Goal: Task Accomplishment & Management: Manage account settings

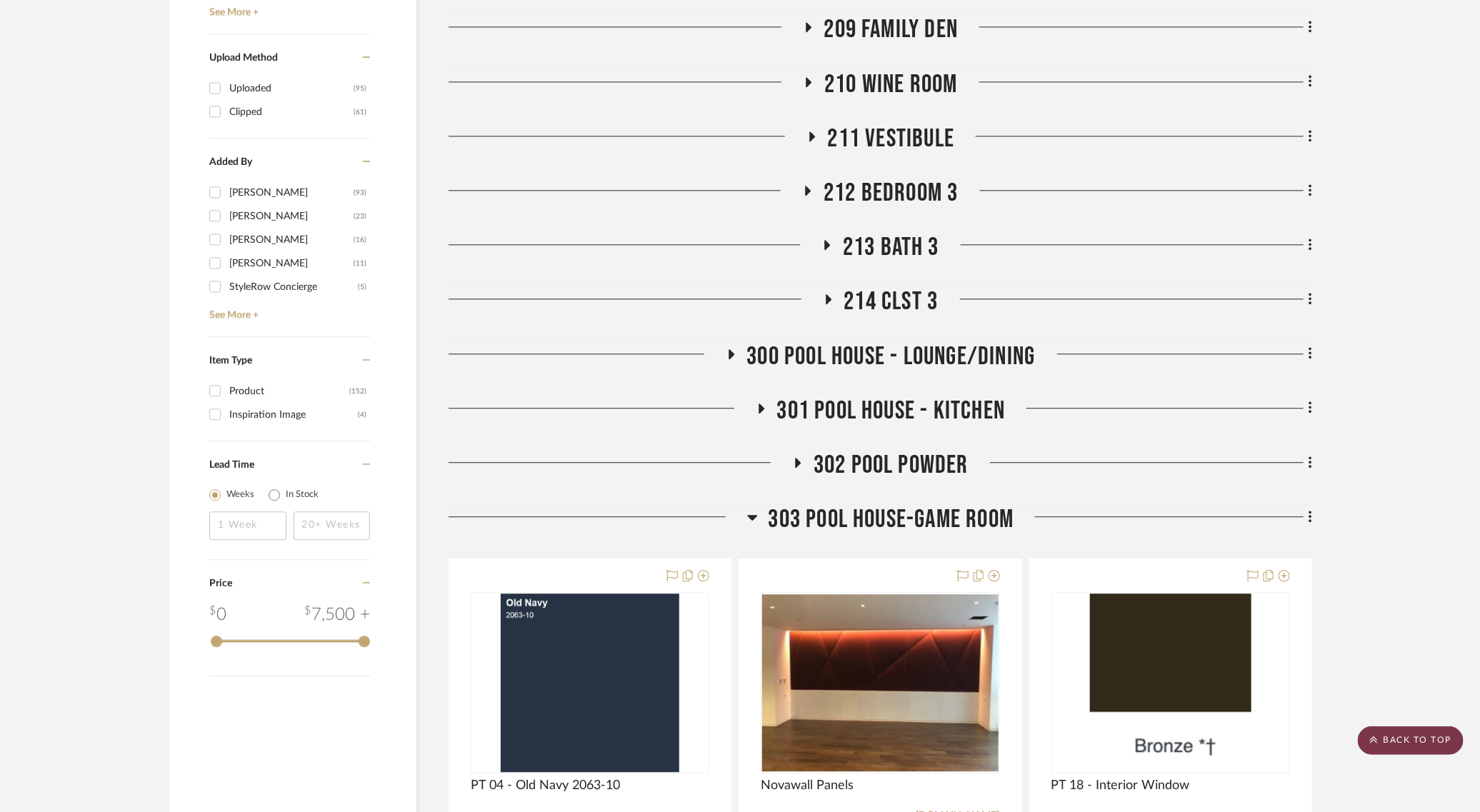
click at [1406, 742] on scroll-to-top-button "BACK TO TOP" at bounding box center [1411, 740] width 106 height 29
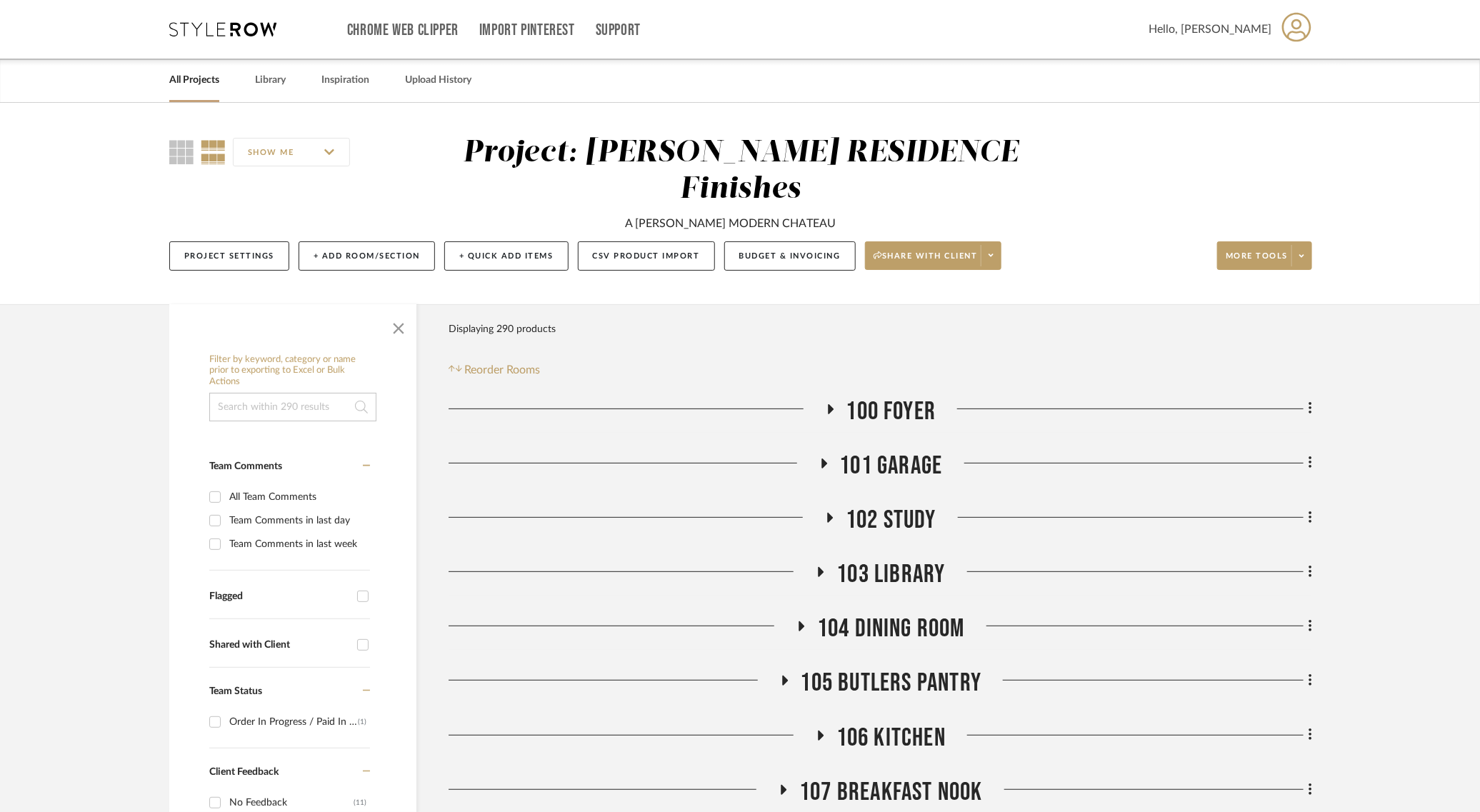
click at [175, 79] on link "All Projects" at bounding box center [194, 80] width 50 height 19
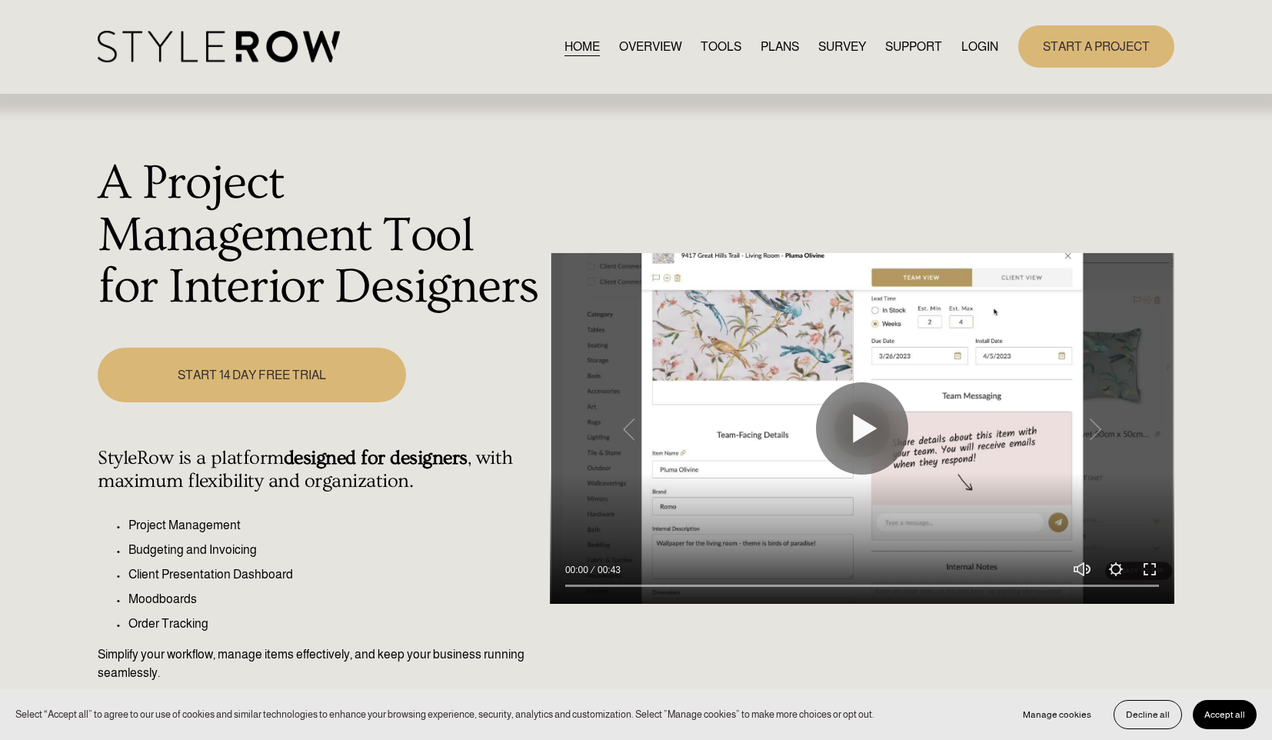
click at [1206, 715] on span "Accept all" at bounding box center [1225, 714] width 41 height 11
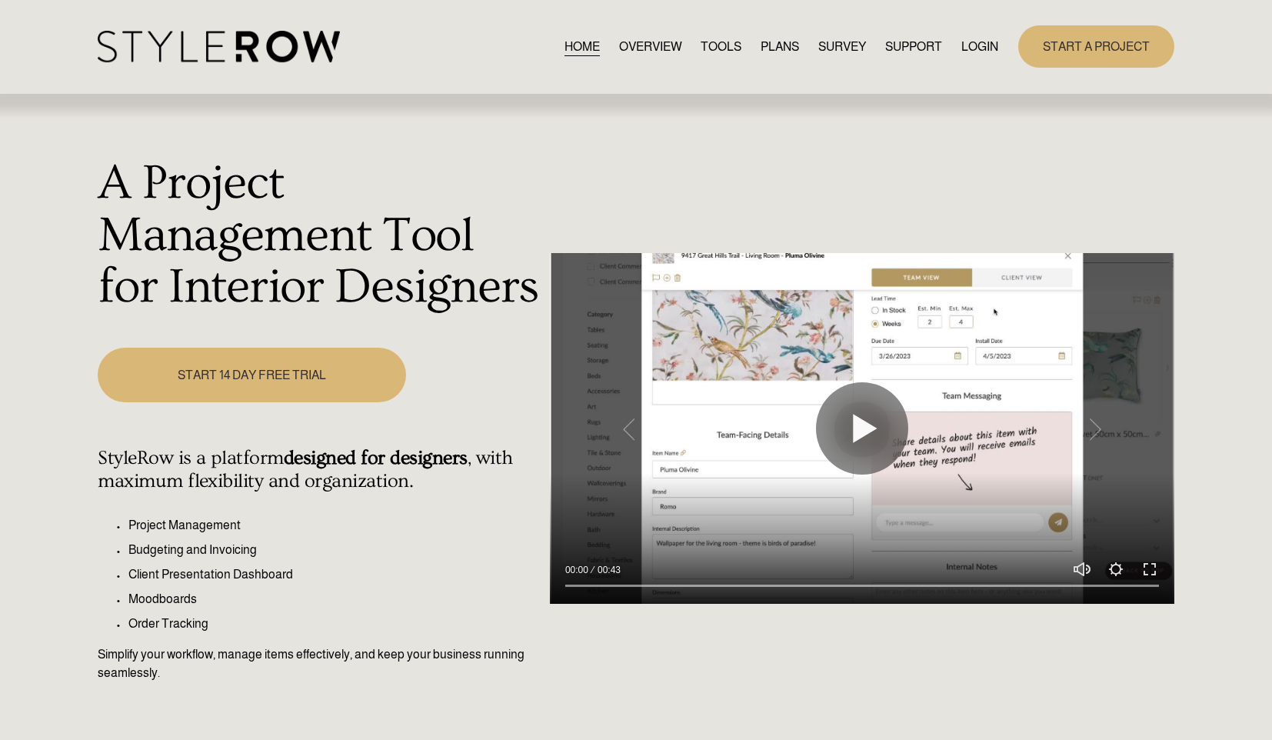
click at [172, 42] on img at bounding box center [219, 47] width 242 height 32
click at [976, 48] on link "LOGIN" at bounding box center [980, 46] width 37 height 21
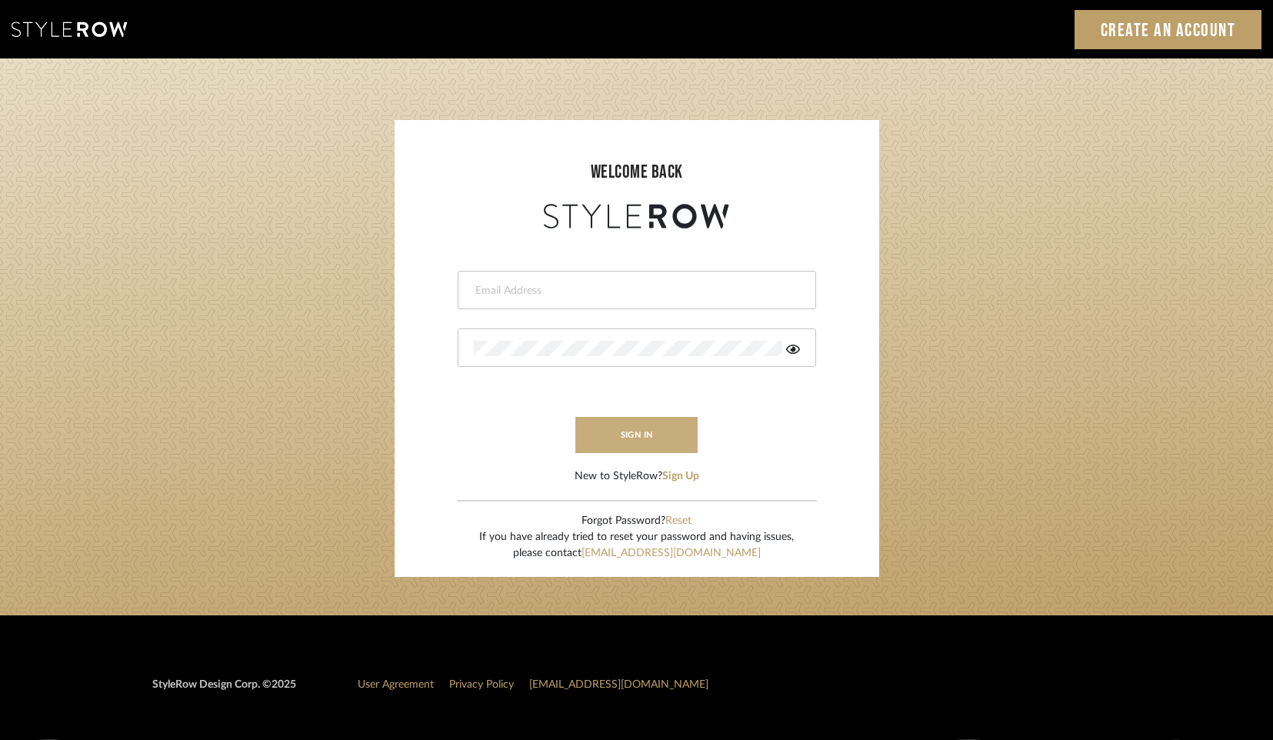
type input "madeleine@jenmauldindesign.com"
click at [661, 439] on button "sign in" at bounding box center [636, 435] width 123 height 36
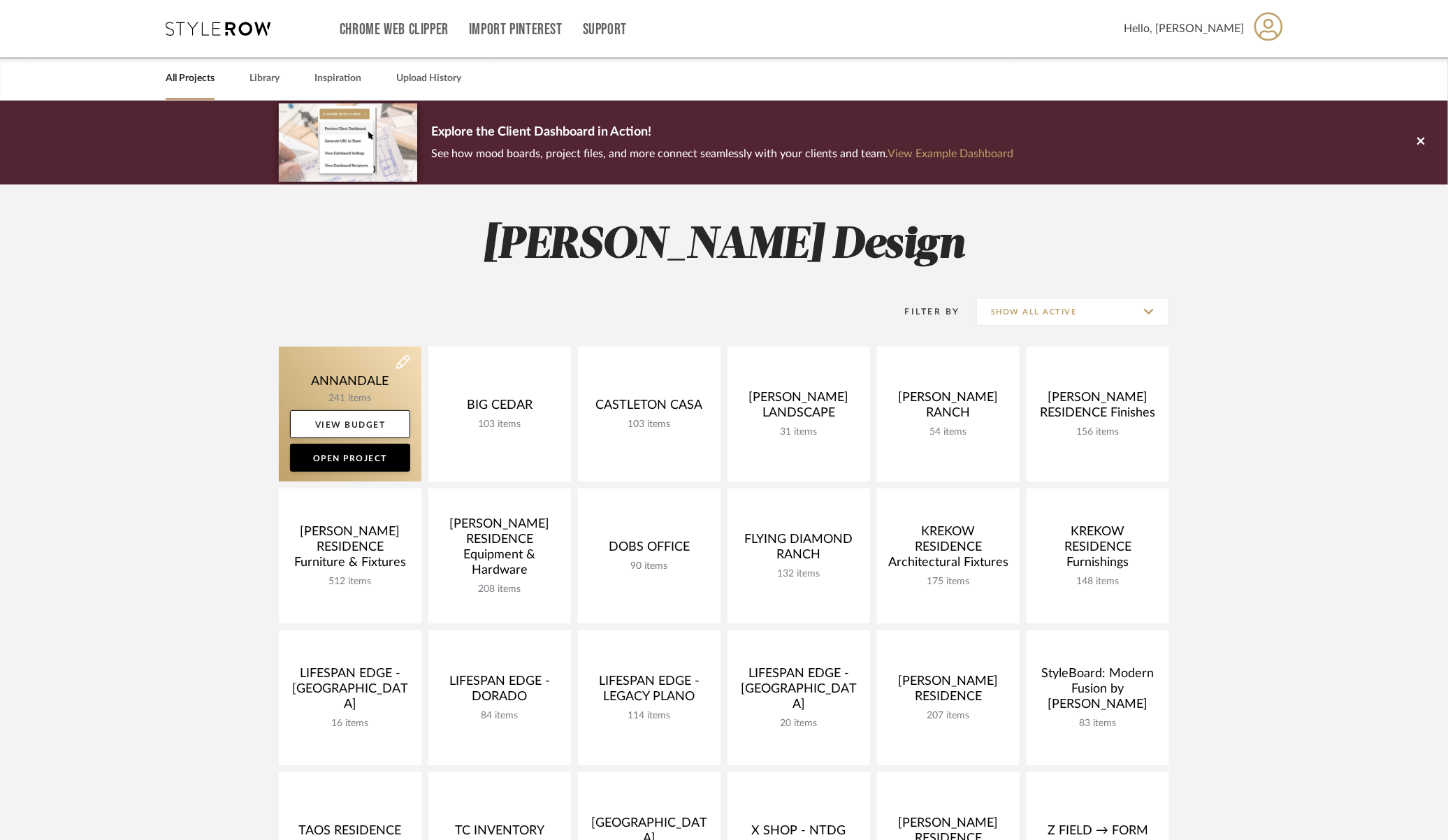
click at [372, 387] on link at bounding box center [350, 414] width 143 height 134
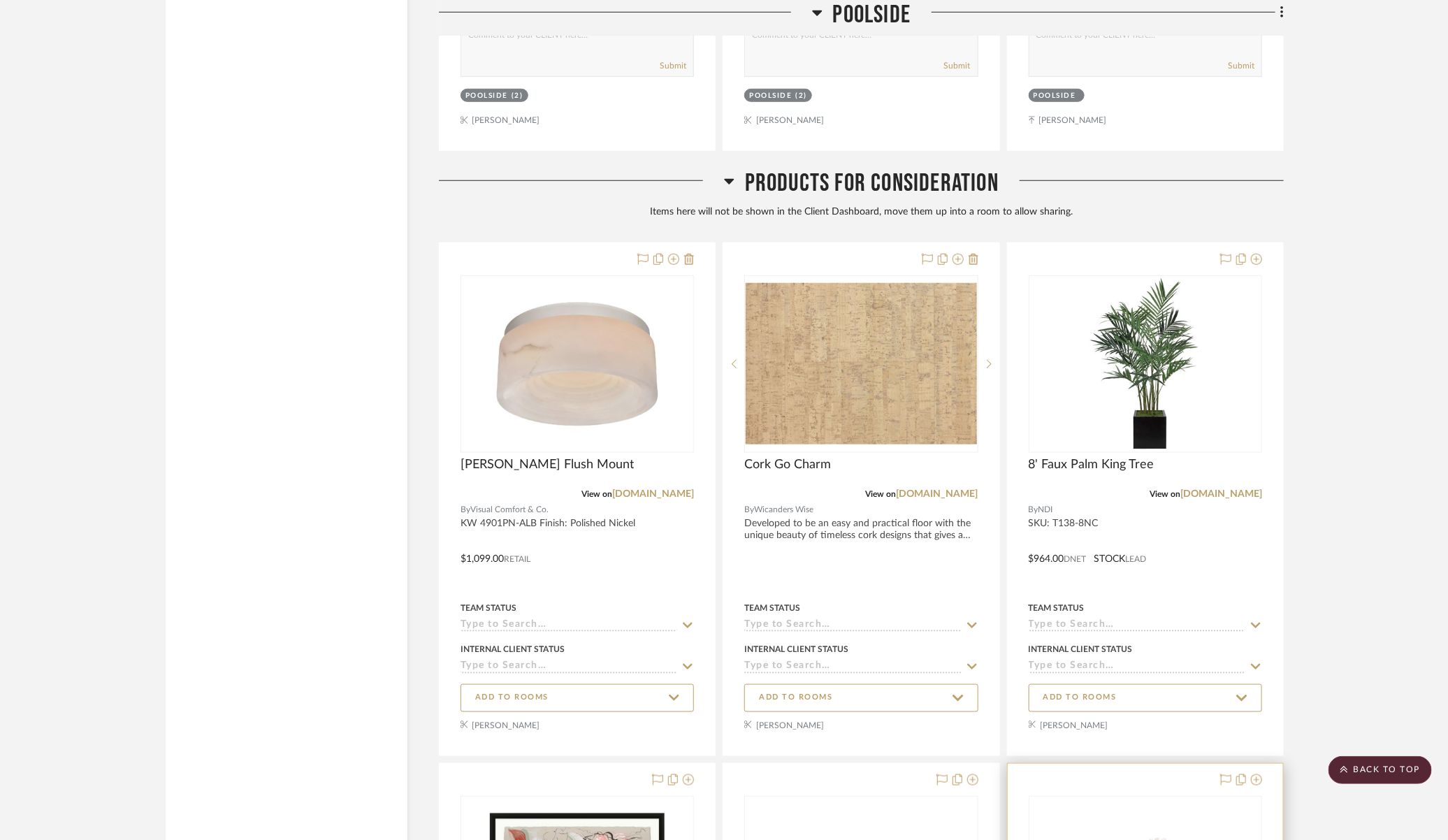
scroll to position [38168, 0]
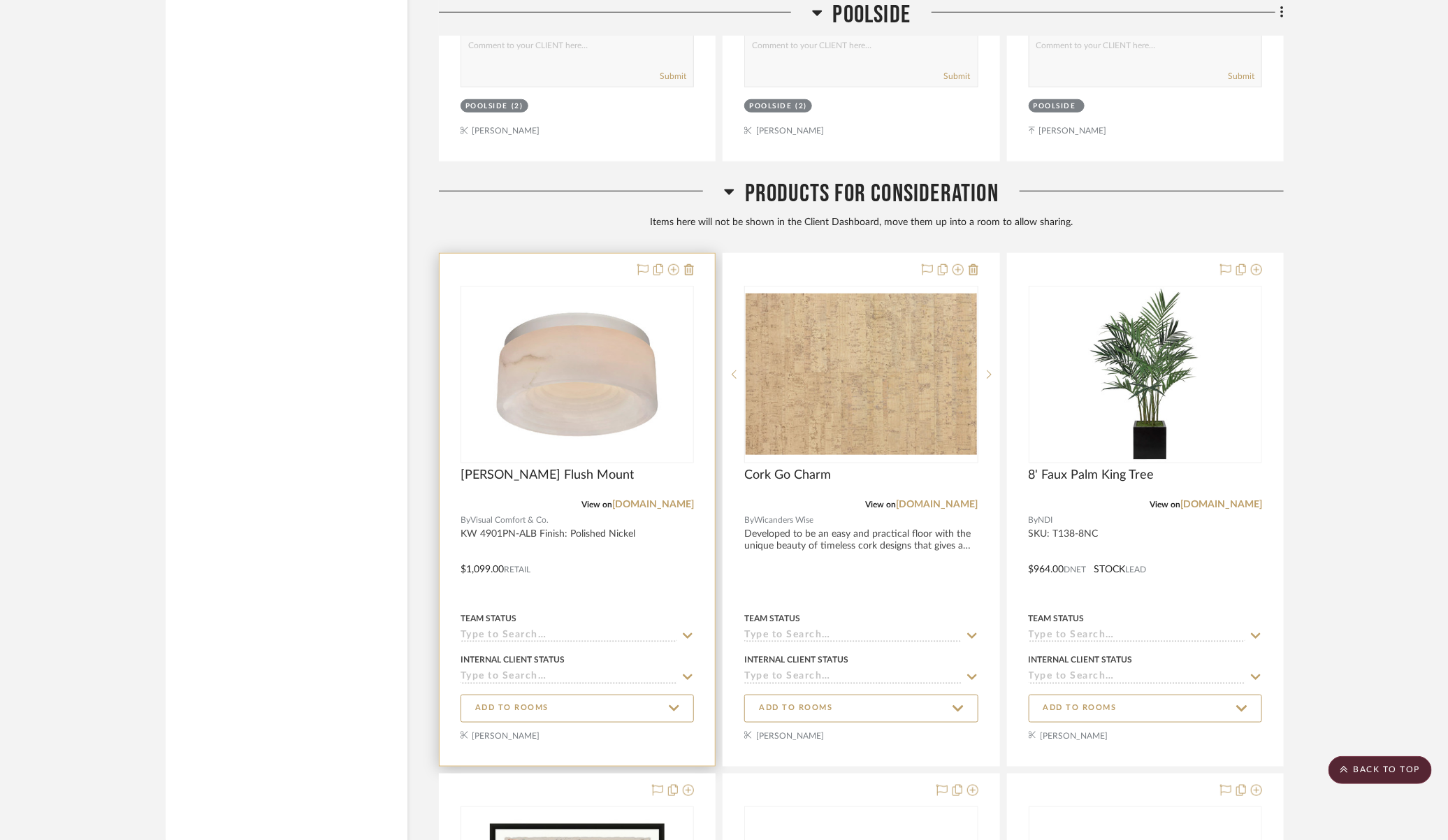
click at [521, 488] on div at bounding box center [577, 509] width 275 height 512
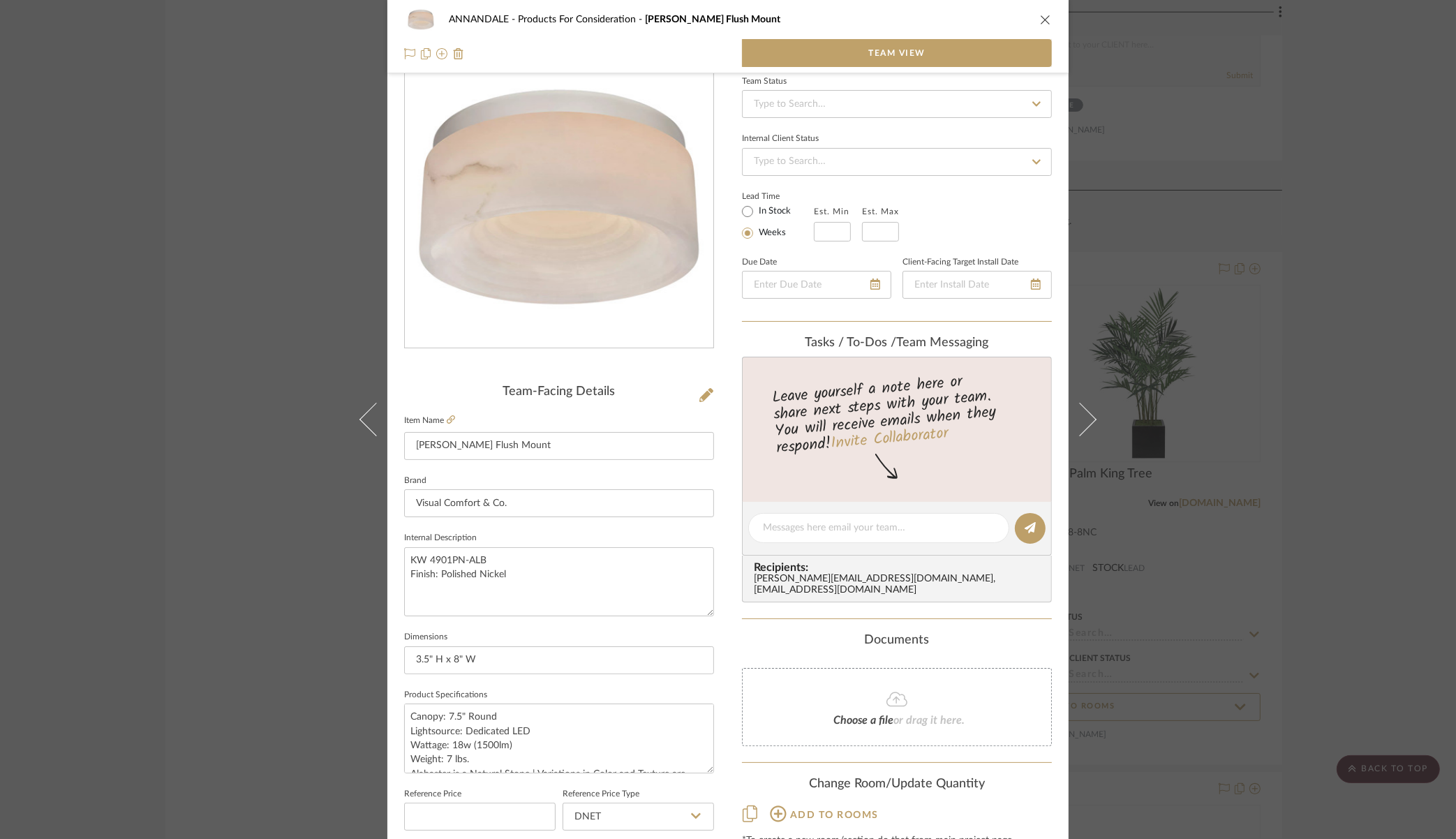
scroll to position [0, 0]
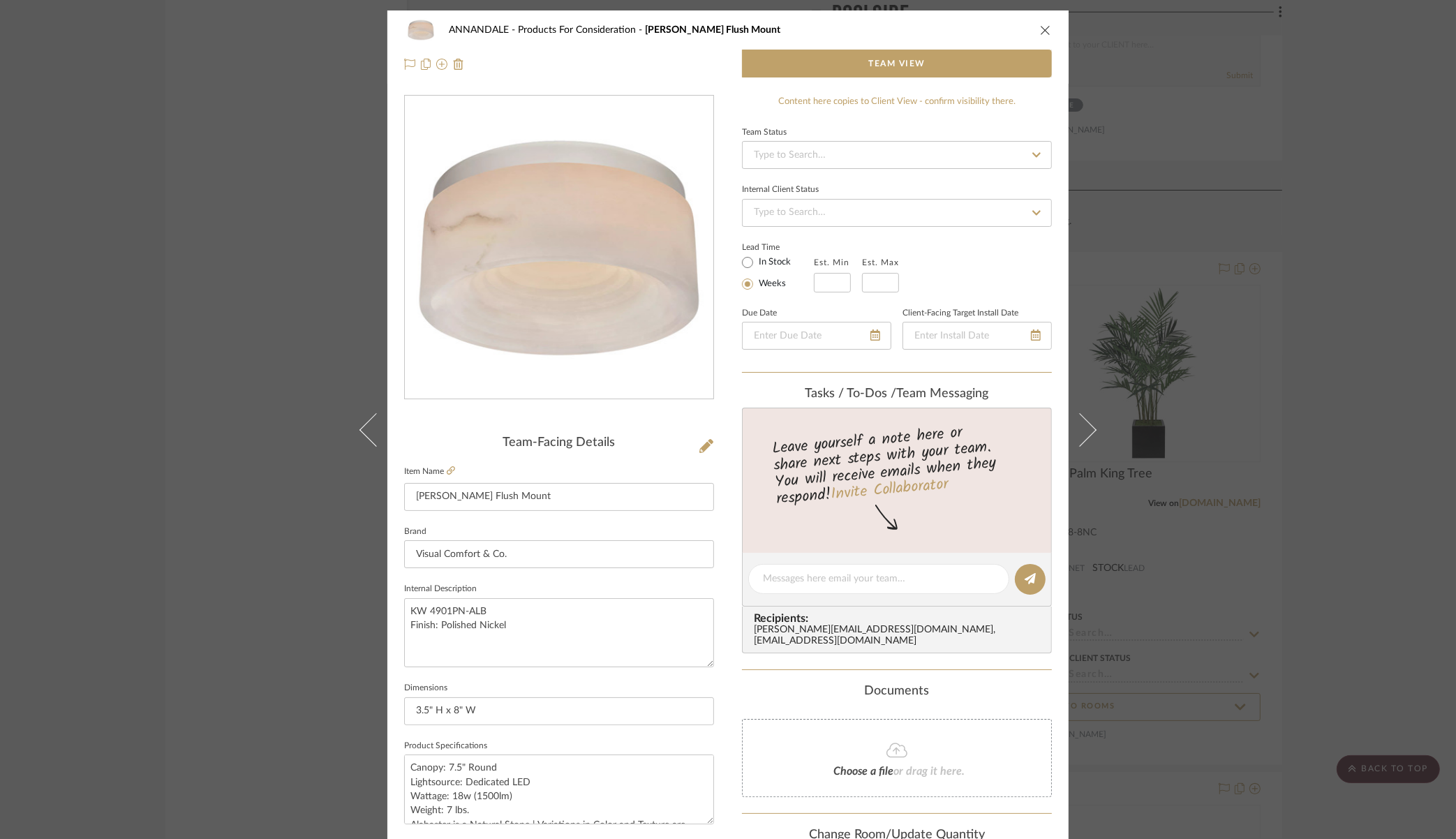
click at [1041, 27] on icon "close" at bounding box center [1045, 30] width 11 height 11
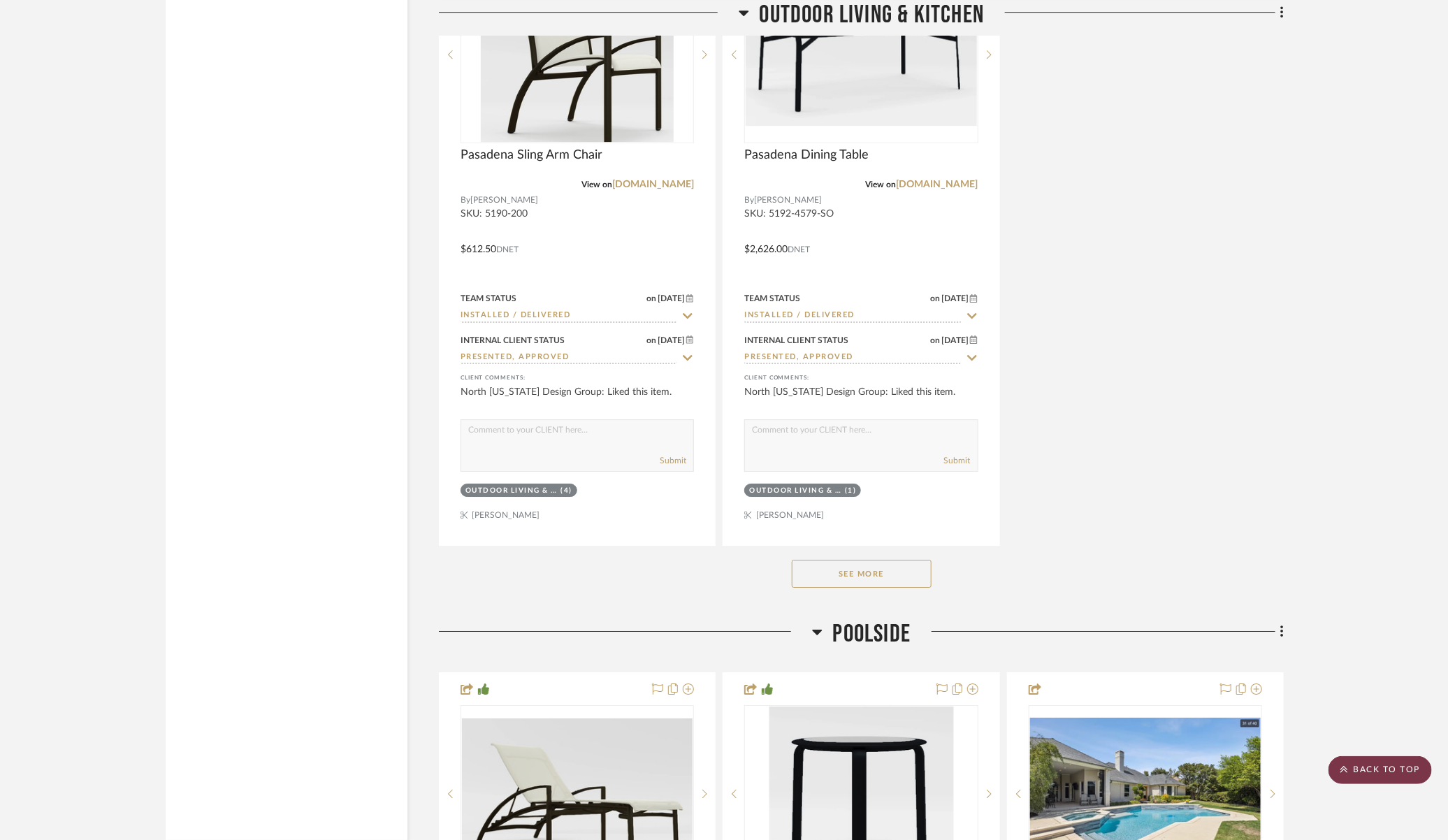
click at [1374, 767] on scroll-to-top-button "BACK TO TOP" at bounding box center [1381, 769] width 104 height 28
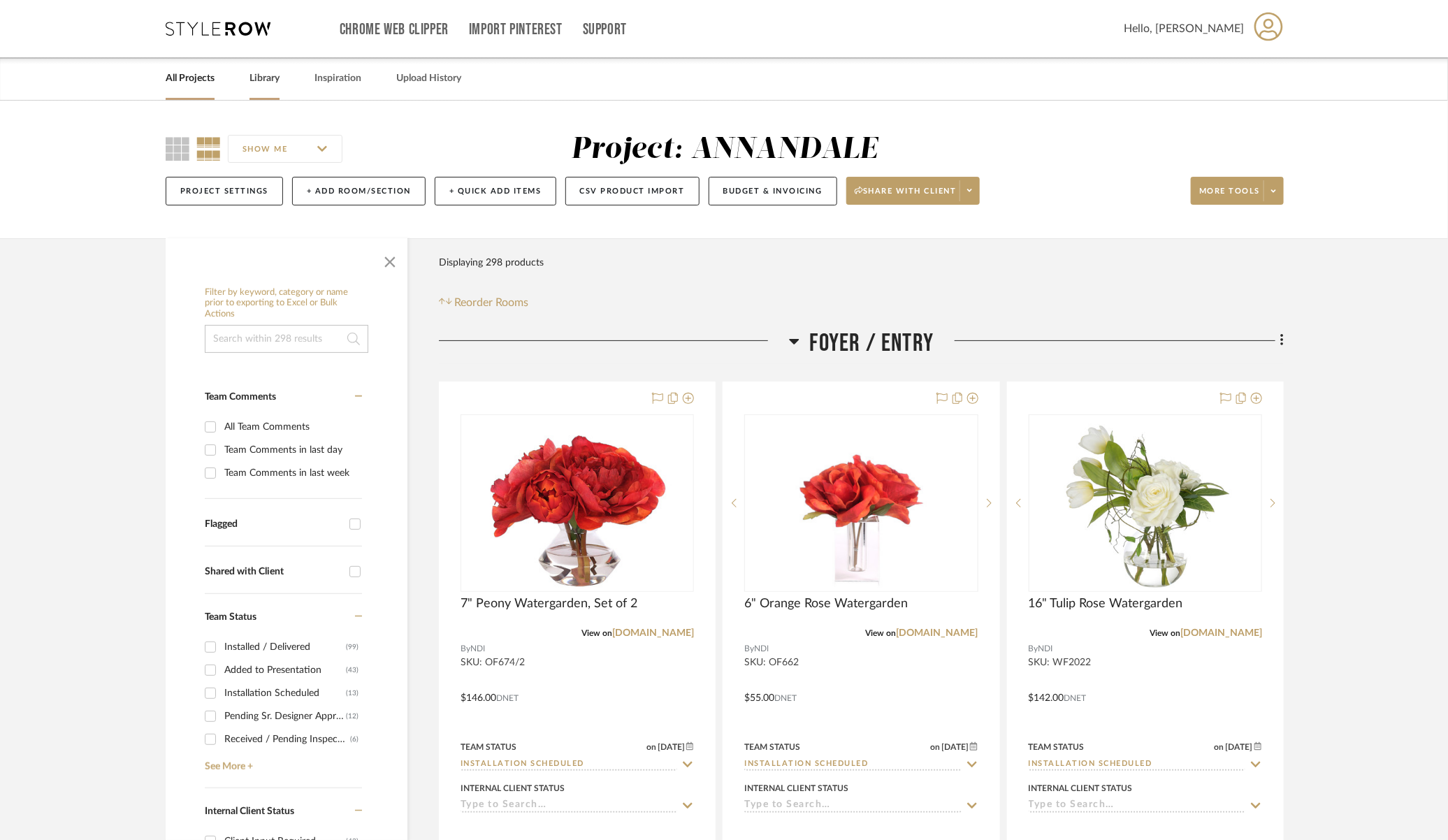
click at [264, 80] on link "Library" at bounding box center [264, 78] width 30 height 19
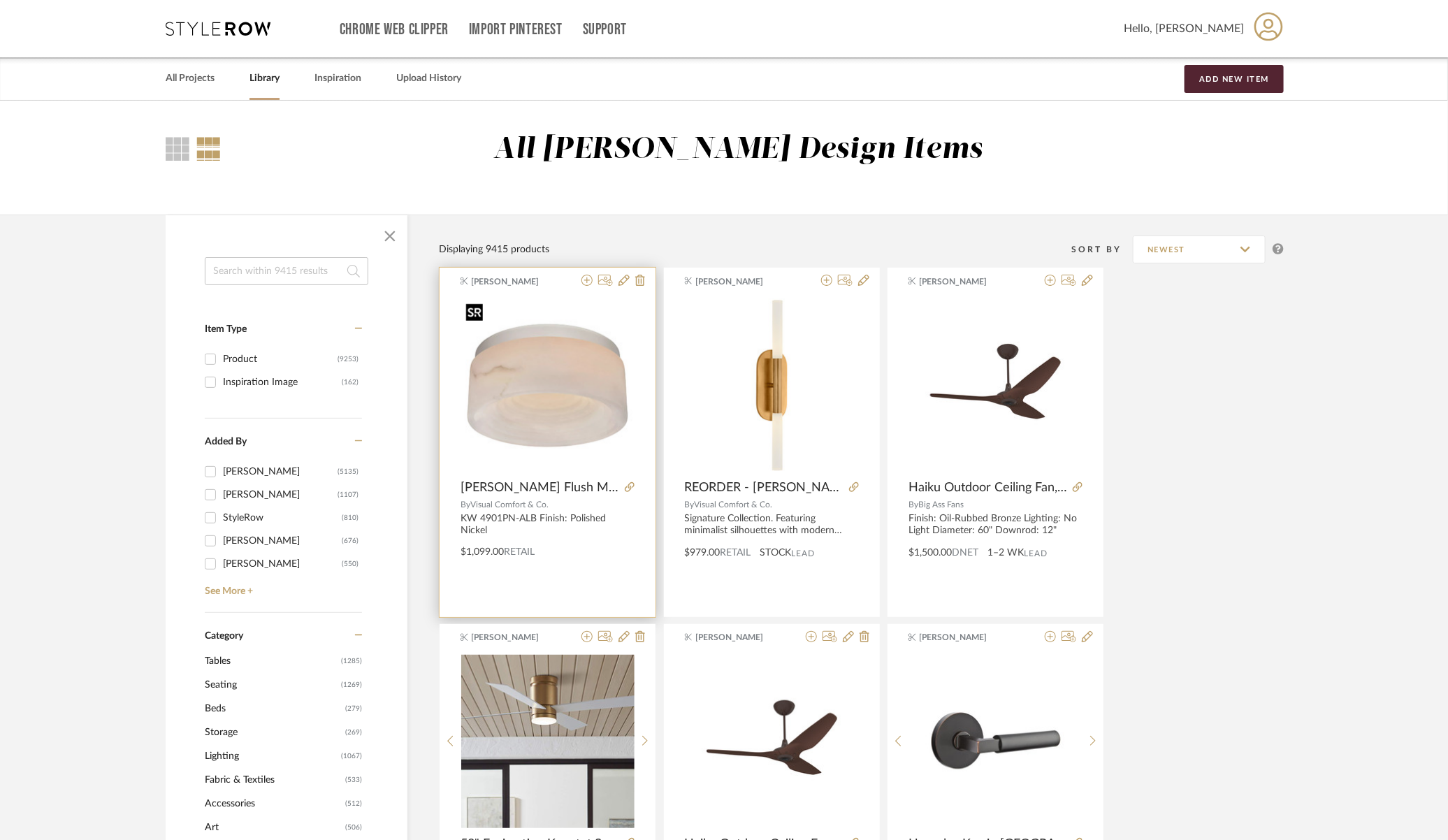
click at [0, 0] on img at bounding box center [0, 0] width 0 height 0
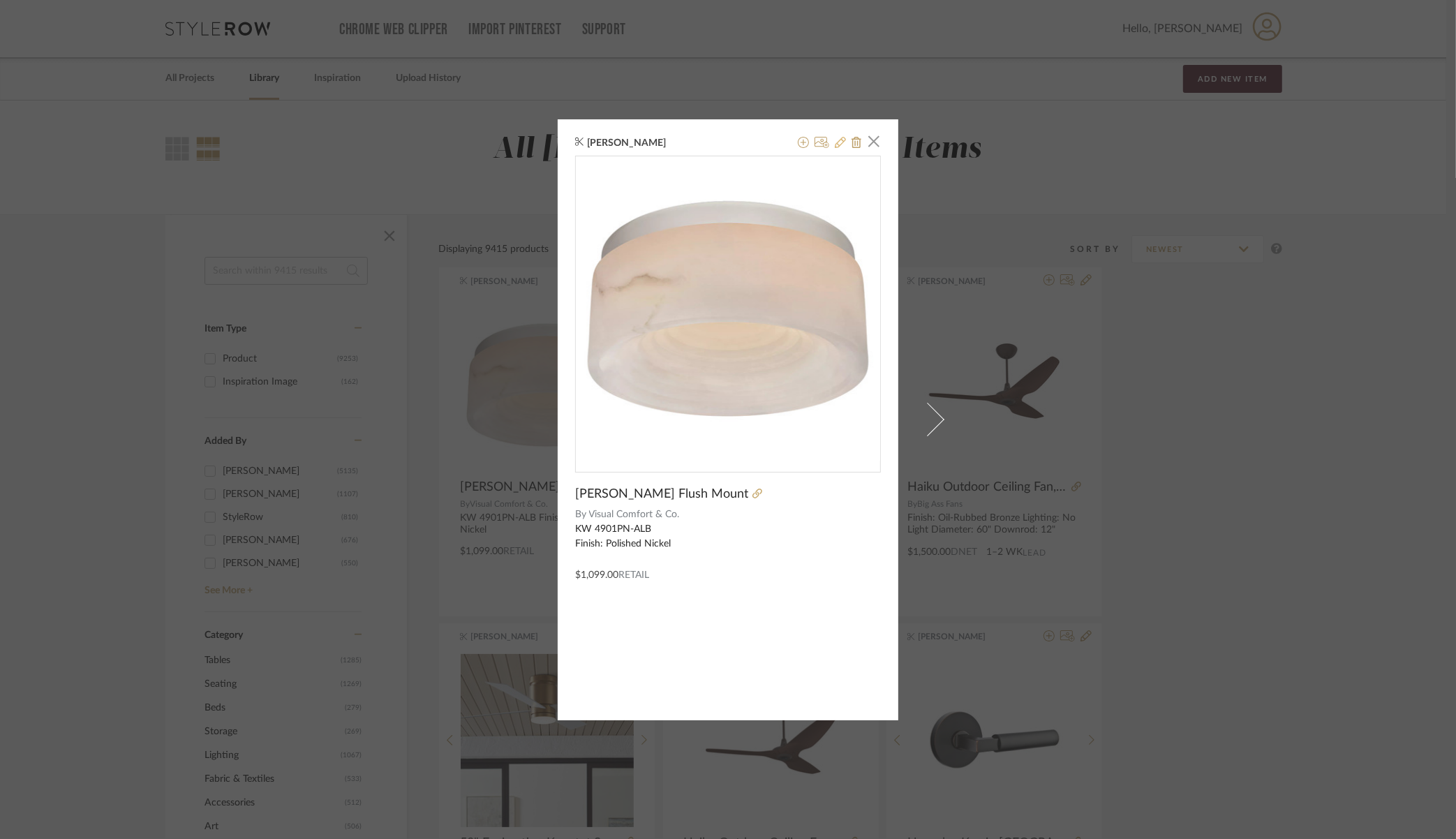
click at [835, 139] on icon at bounding box center [840, 142] width 11 height 11
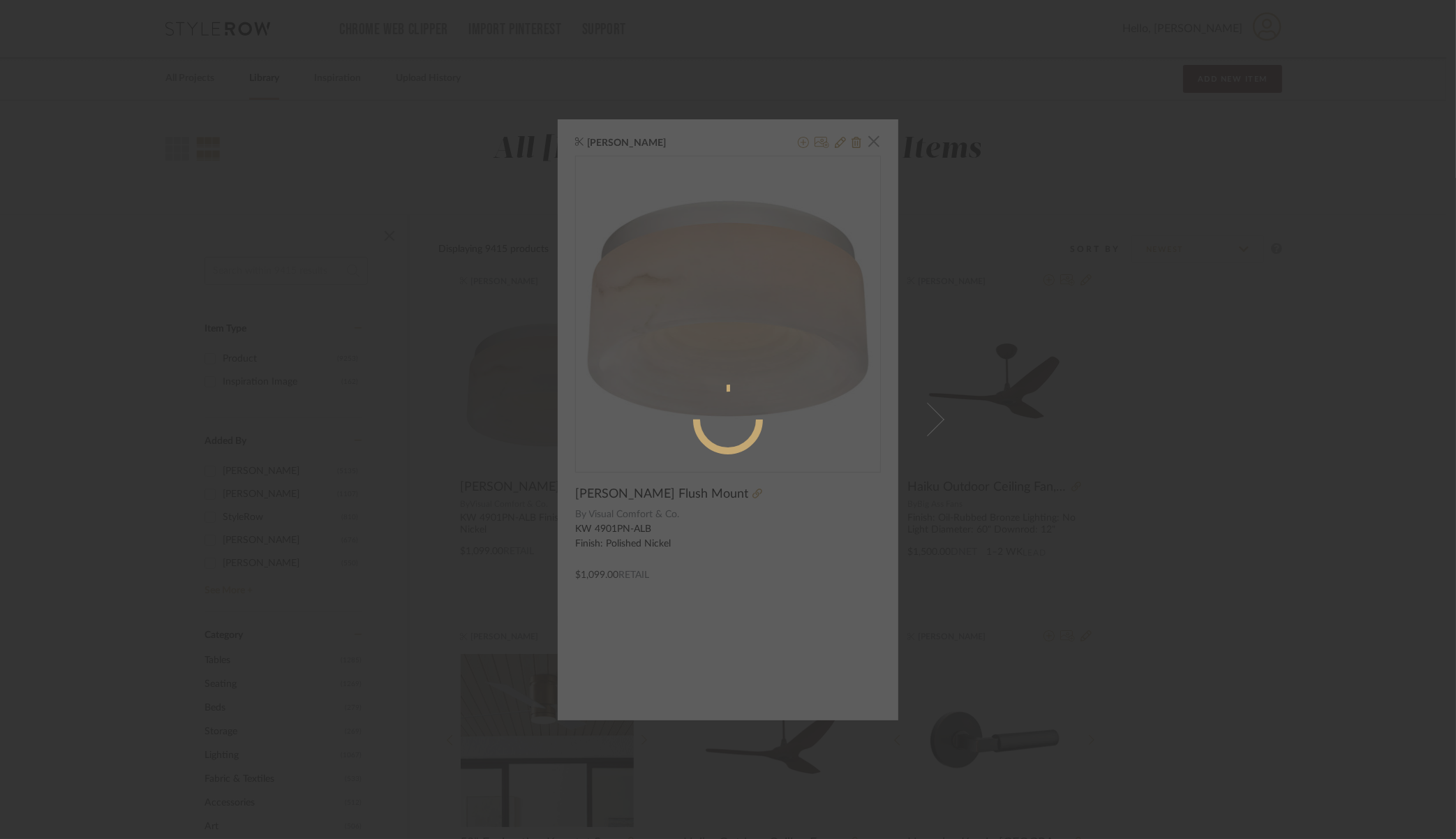
radio input "true"
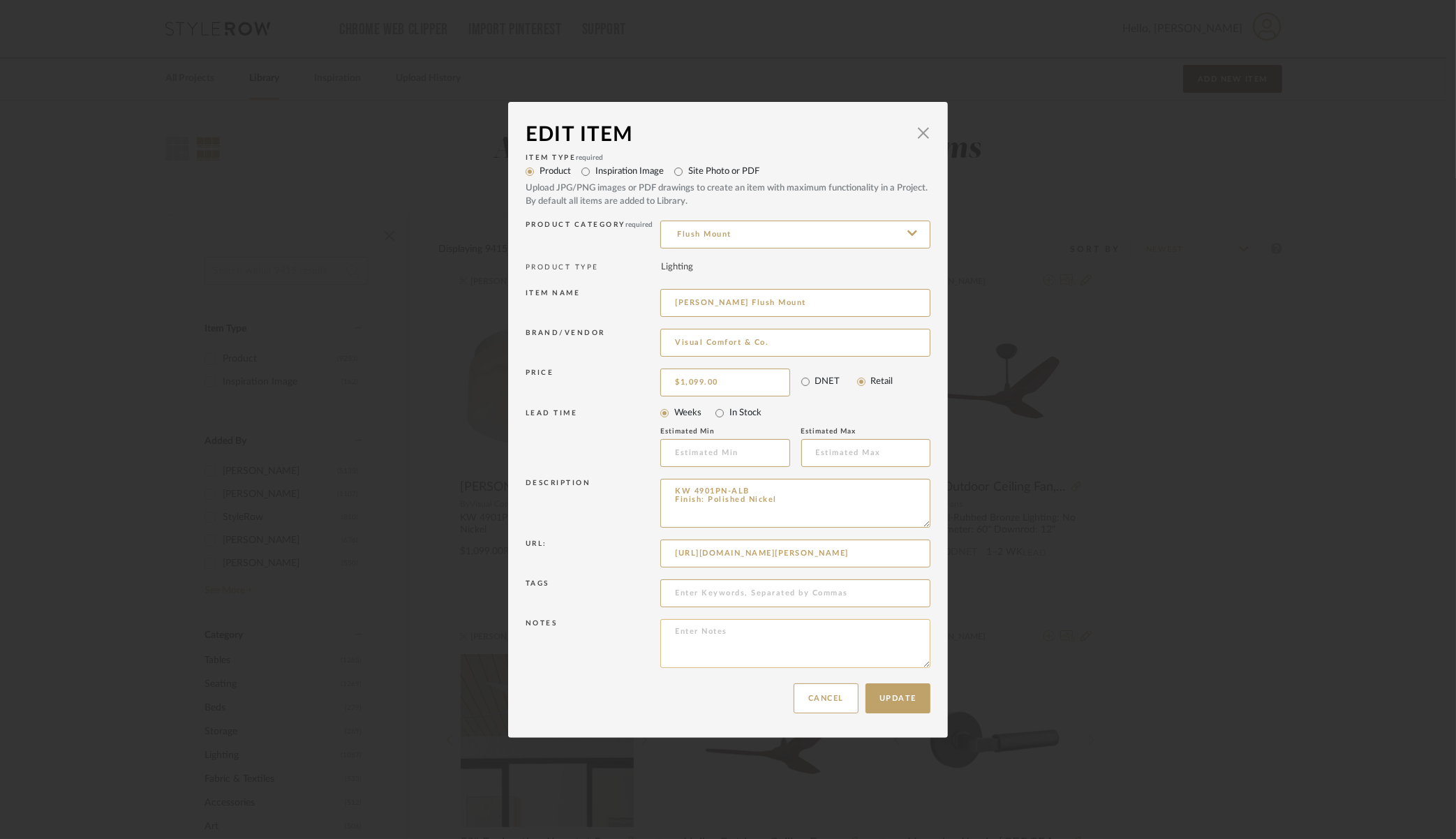
click at [682, 640] on textarea at bounding box center [796, 643] width 270 height 49
type textarea "250813000477.95"
click at [904, 704] on button "Update" at bounding box center [898, 698] width 65 height 30
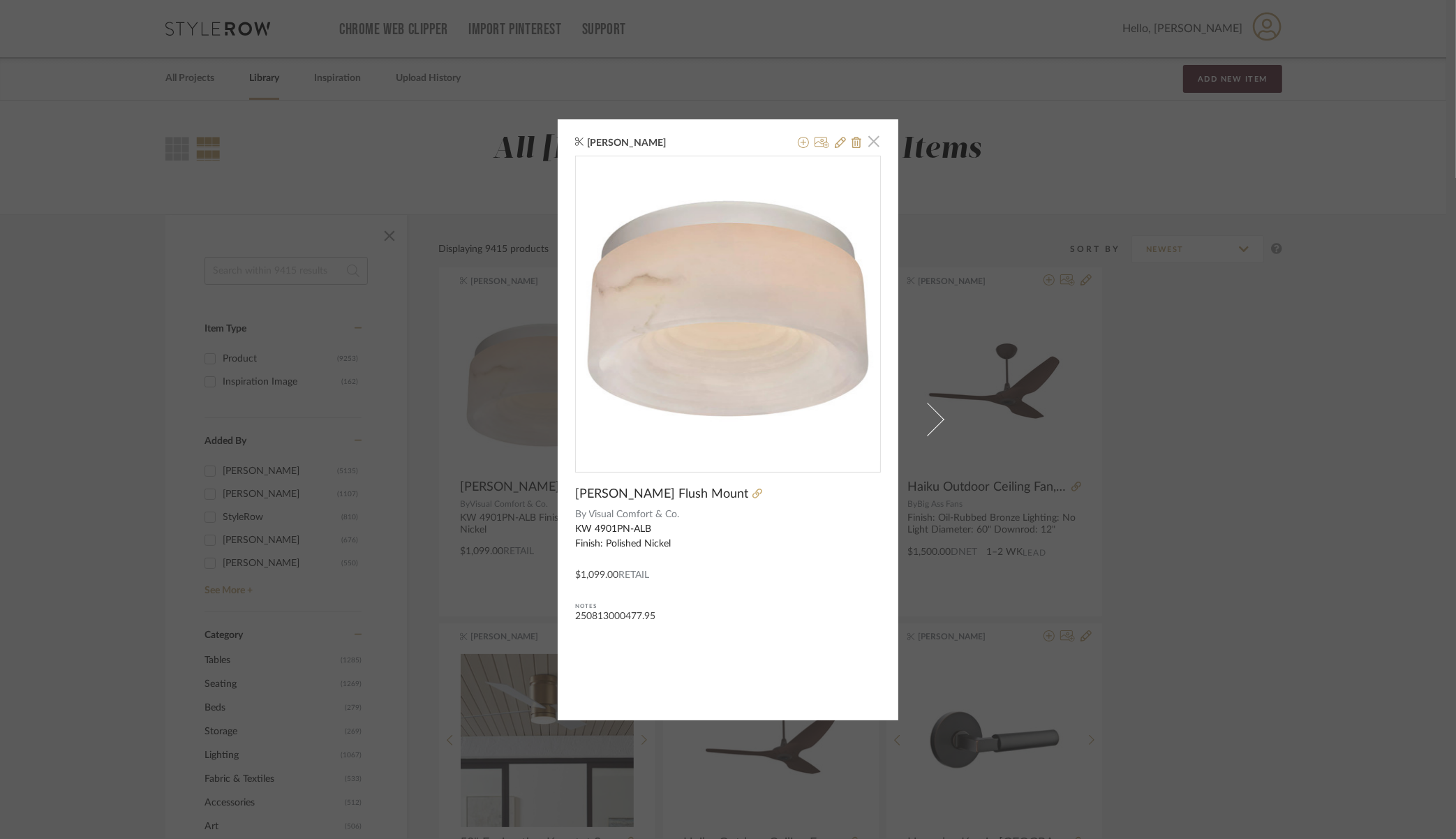
click at [866, 141] on span "button" at bounding box center [874, 141] width 28 height 28
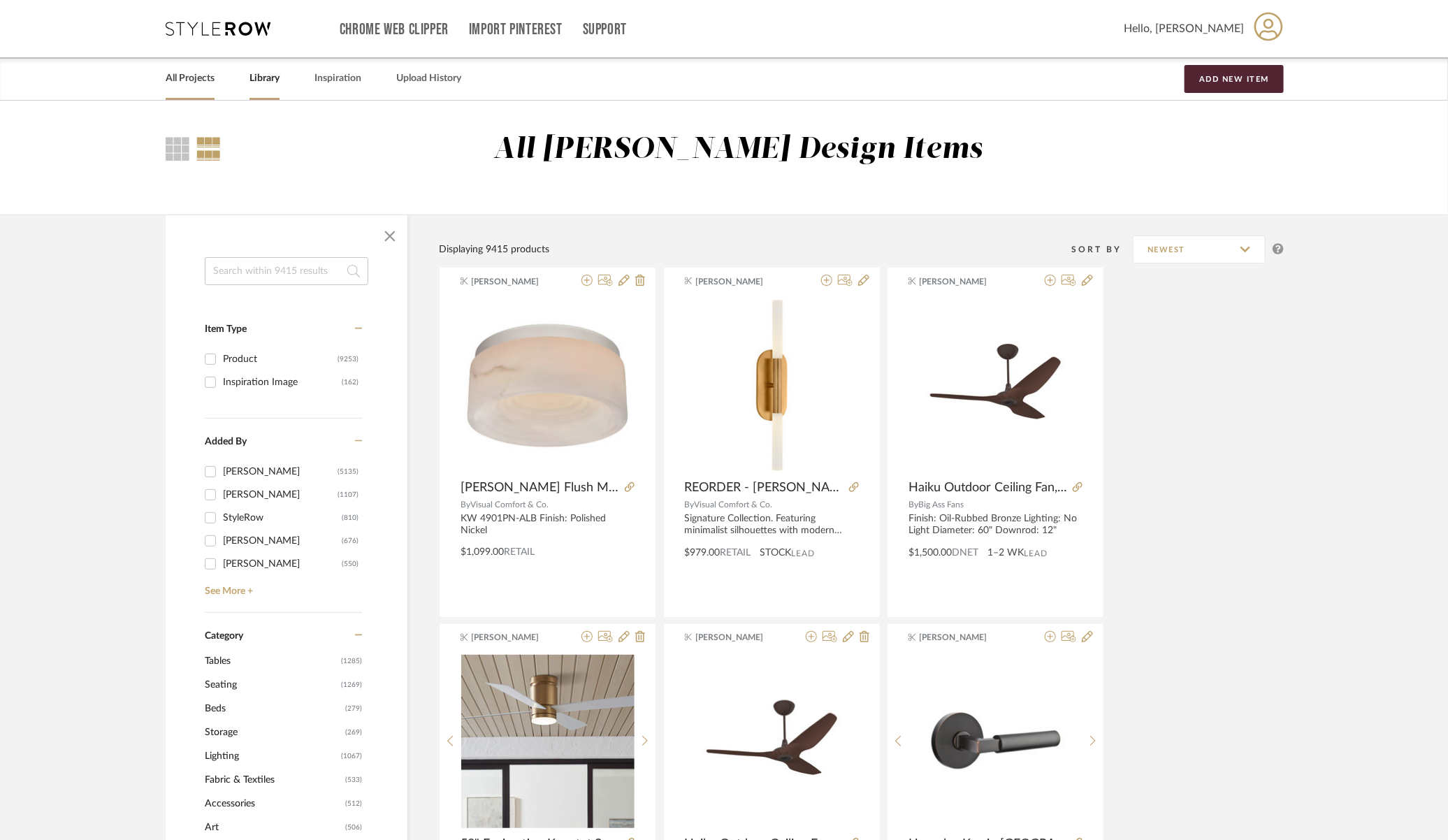
click at [189, 84] on link "All Projects" at bounding box center [190, 78] width 49 height 19
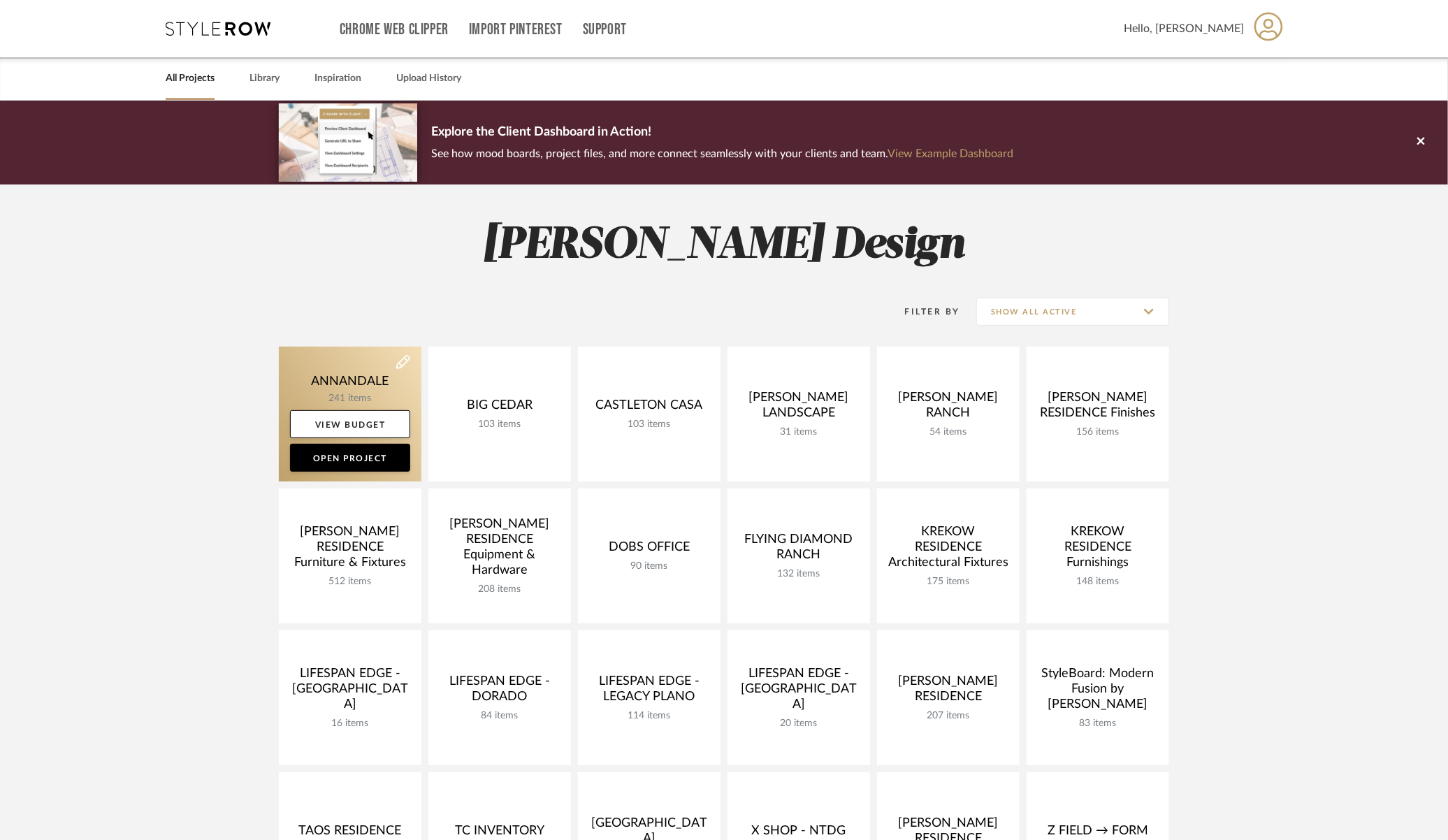
click at [323, 380] on link at bounding box center [350, 414] width 143 height 134
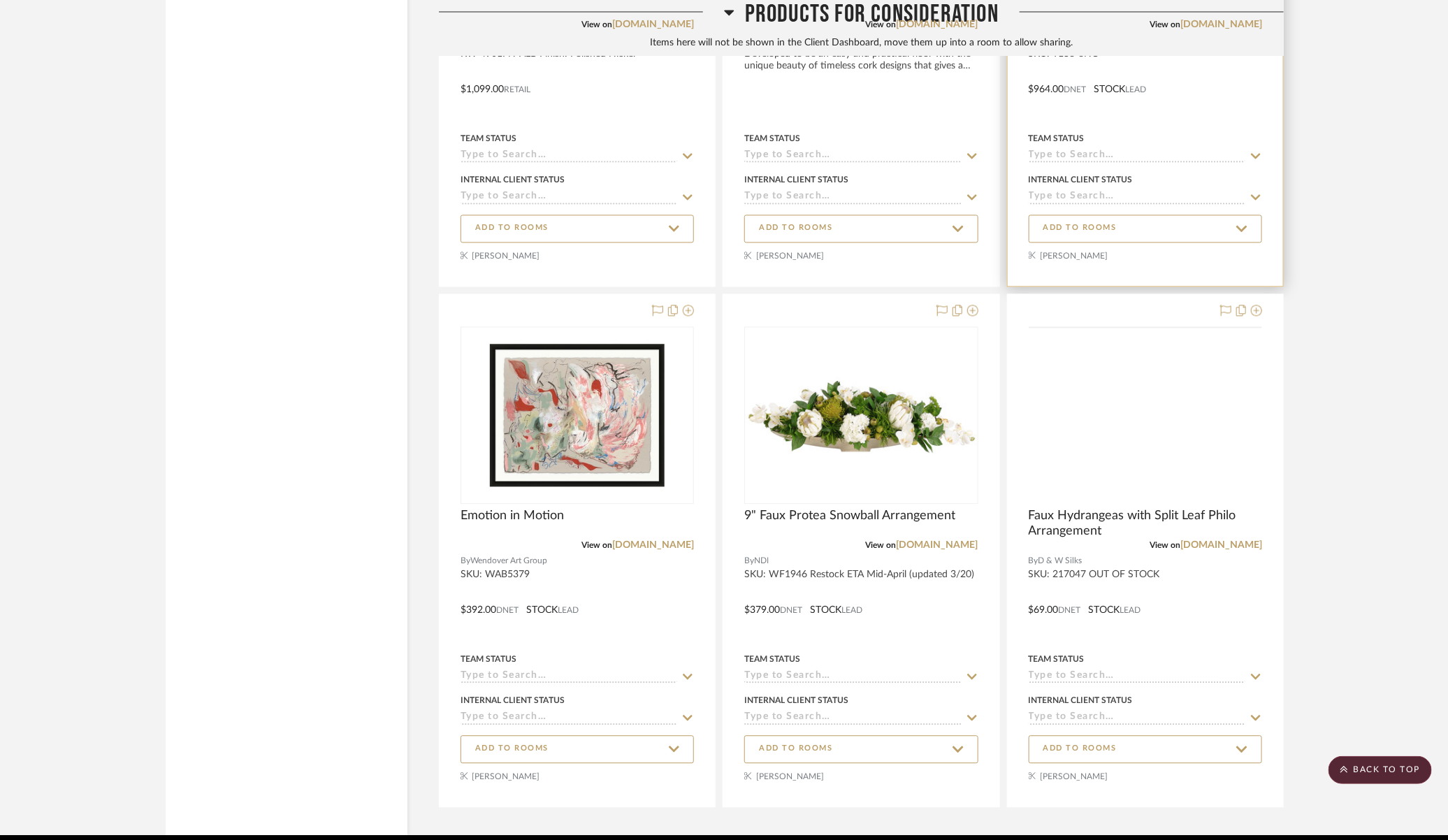
scroll to position [38576, 0]
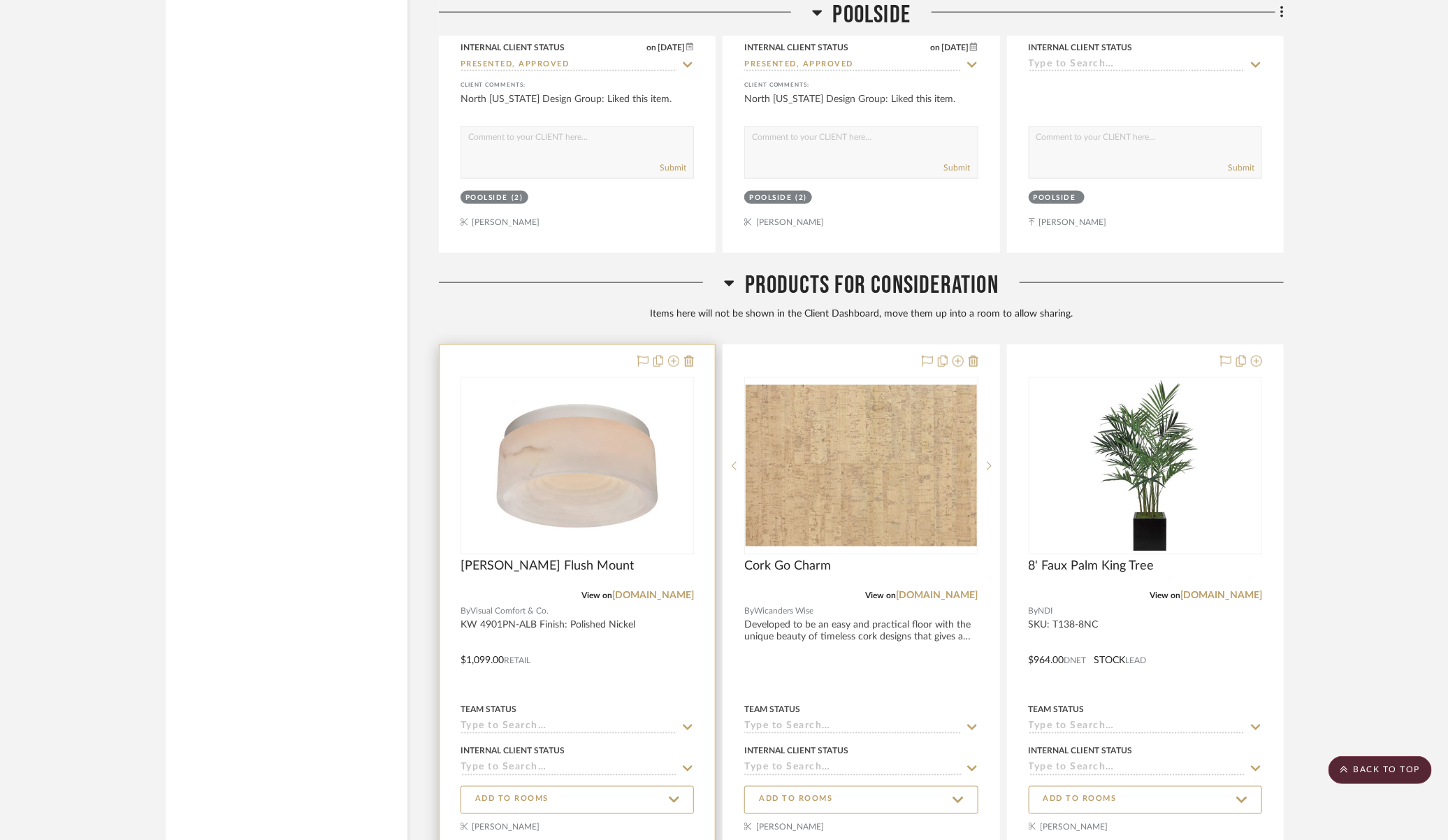
click at [620, 586] on div at bounding box center [577, 601] width 275 height 512
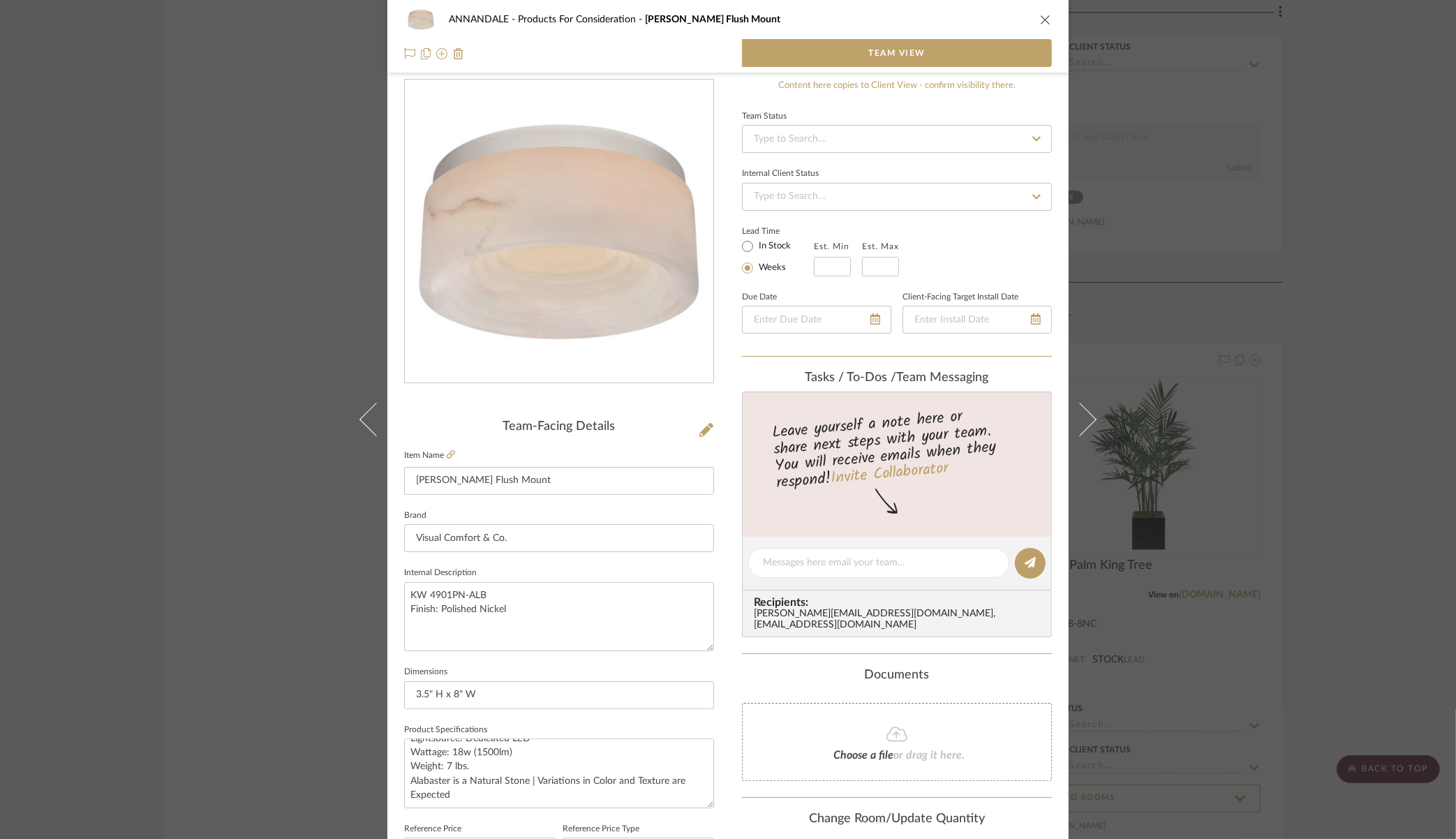
scroll to position [0, 0]
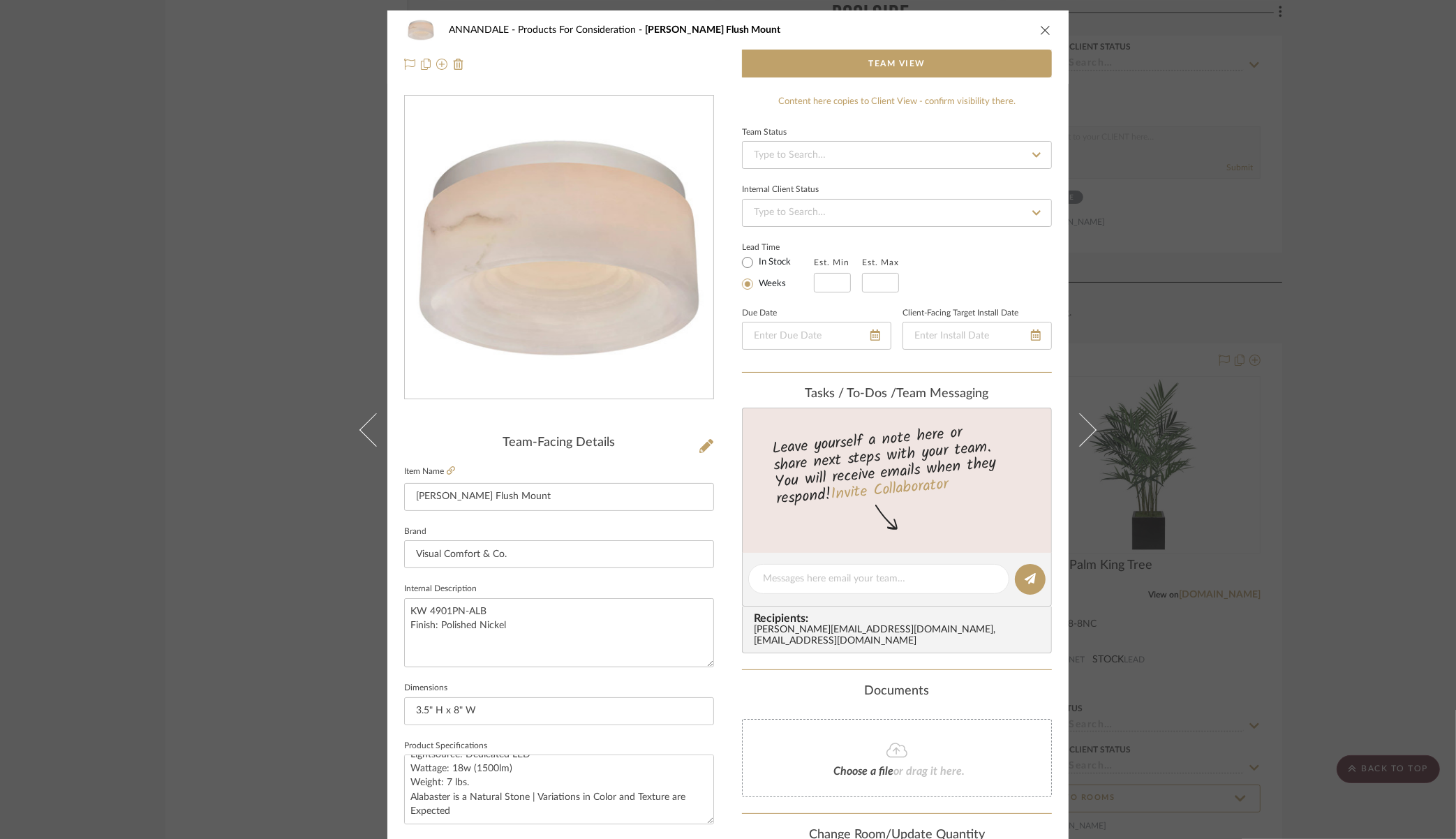
click at [1042, 31] on icon "close" at bounding box center [1045, 30] width 11 height 11
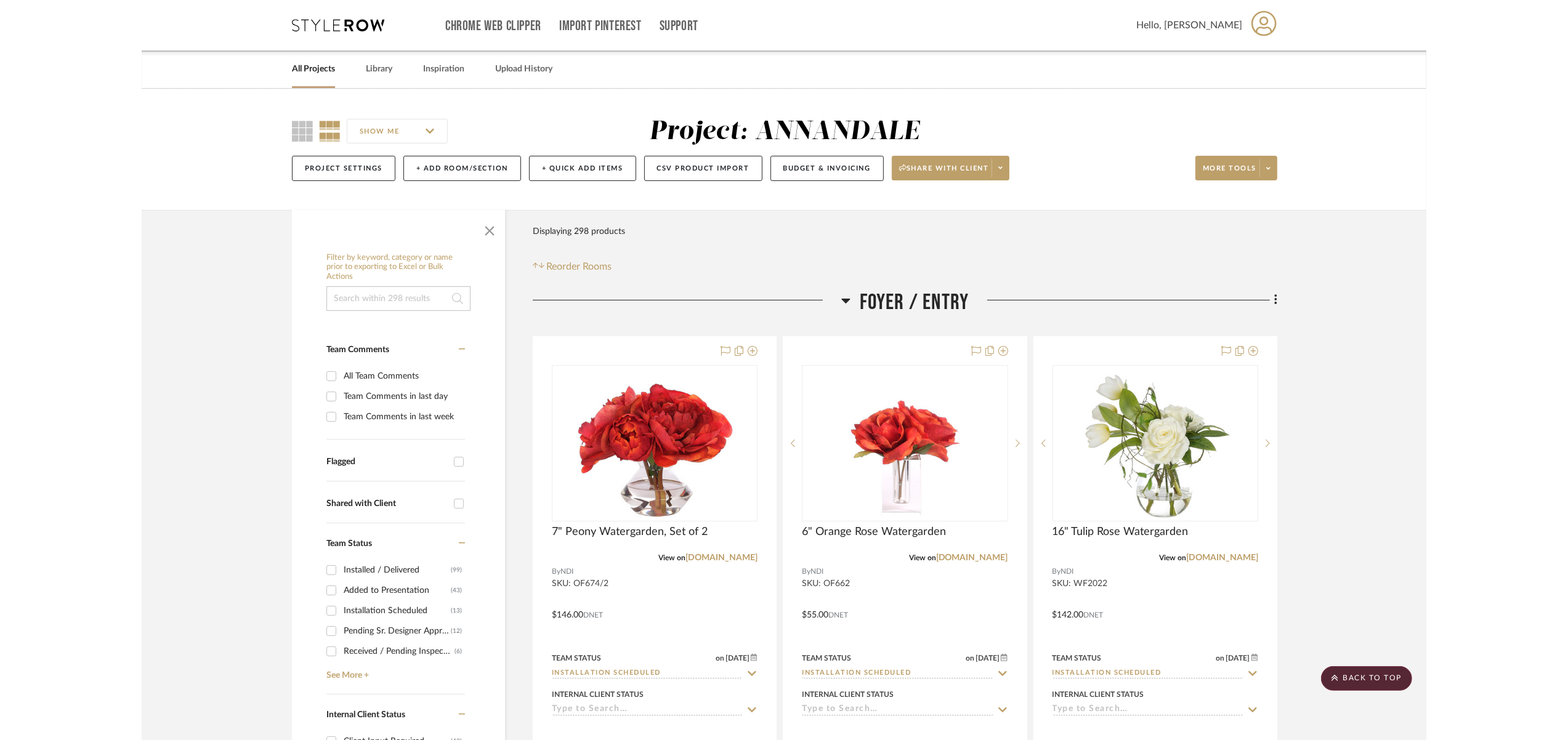
scroll to position [33983, 0]
